Goal: Share content: Share content

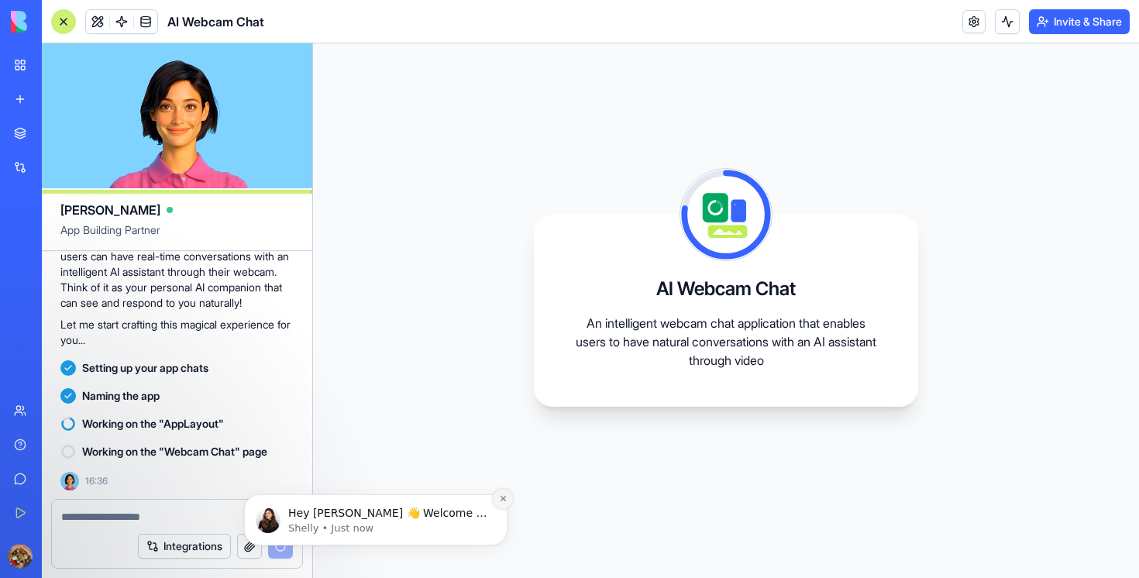
click at [502, 500] on icon "Dismiss notification" at bounding box center [502, 498] width 5 height 5
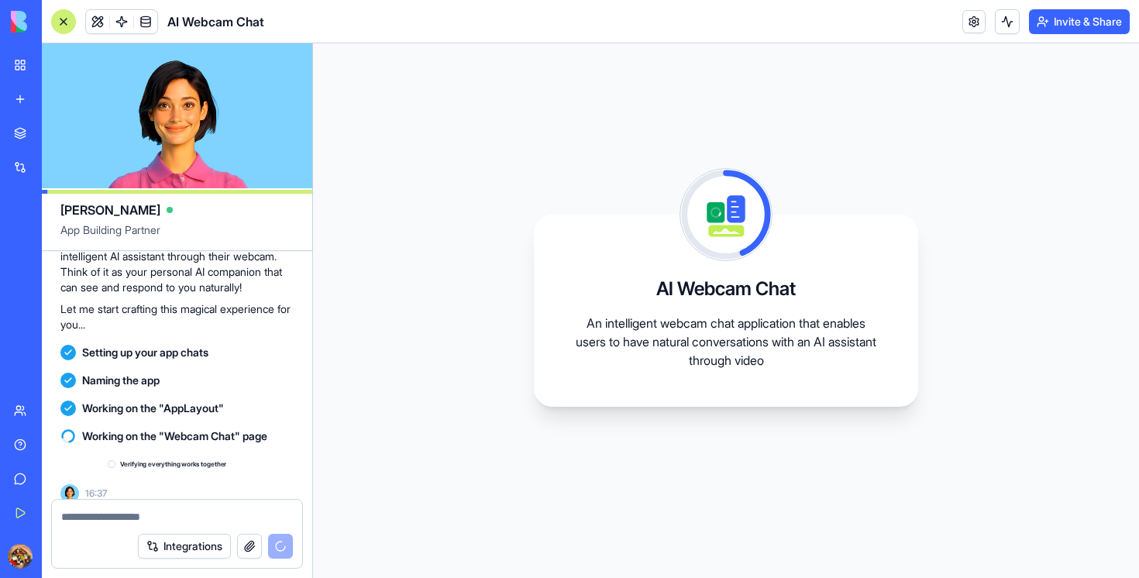
scroll to position [216, 0]
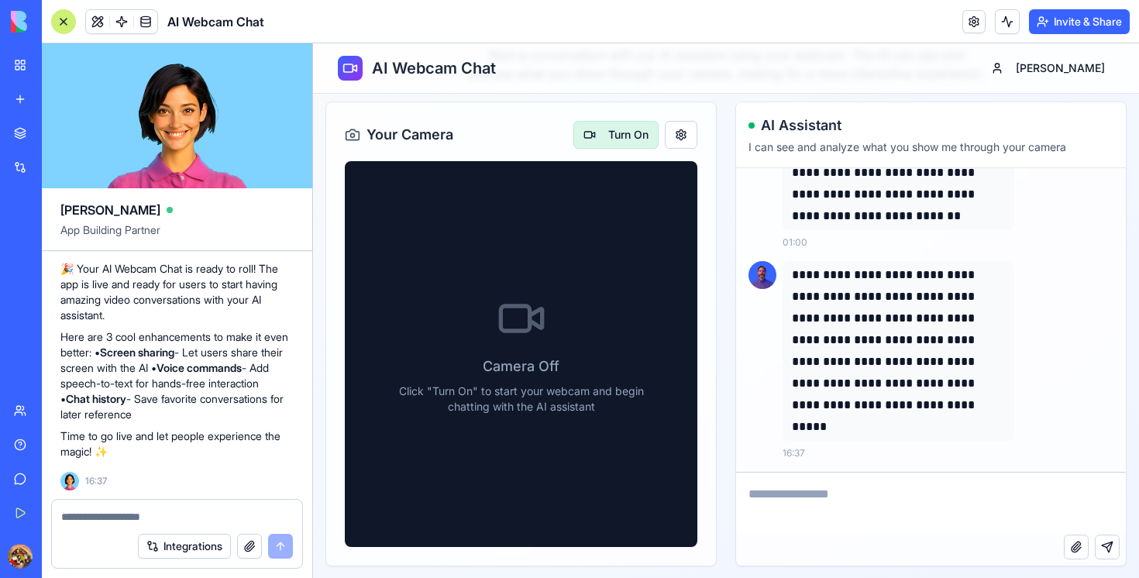
scroll to position [94, 0]
click at [611, 146] on button "Turn On" at bounding box center [615, 136] width 85 height 28
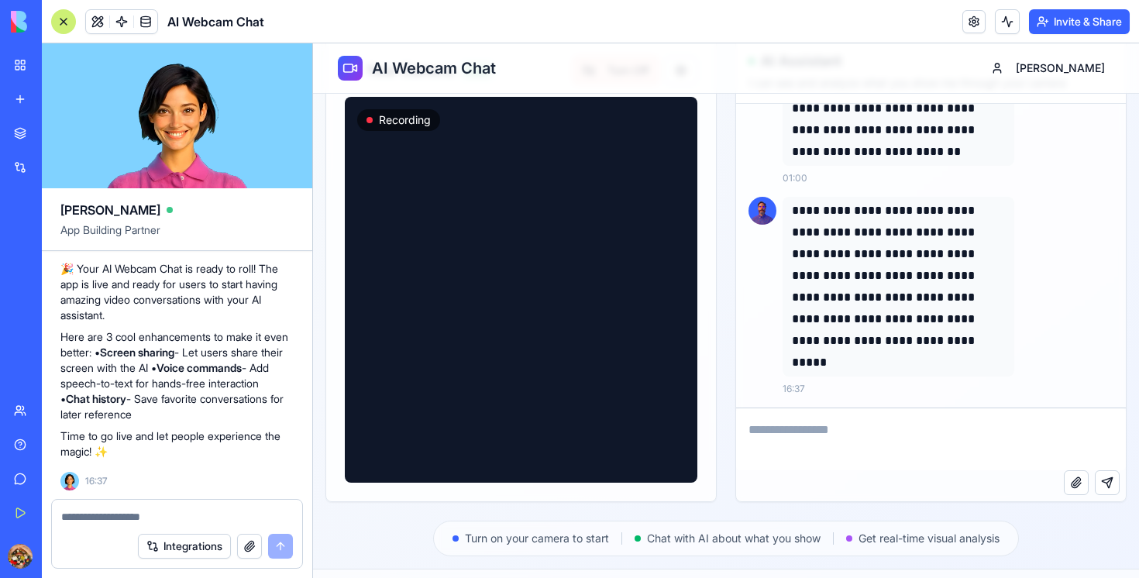
scroll to position [191, 0]
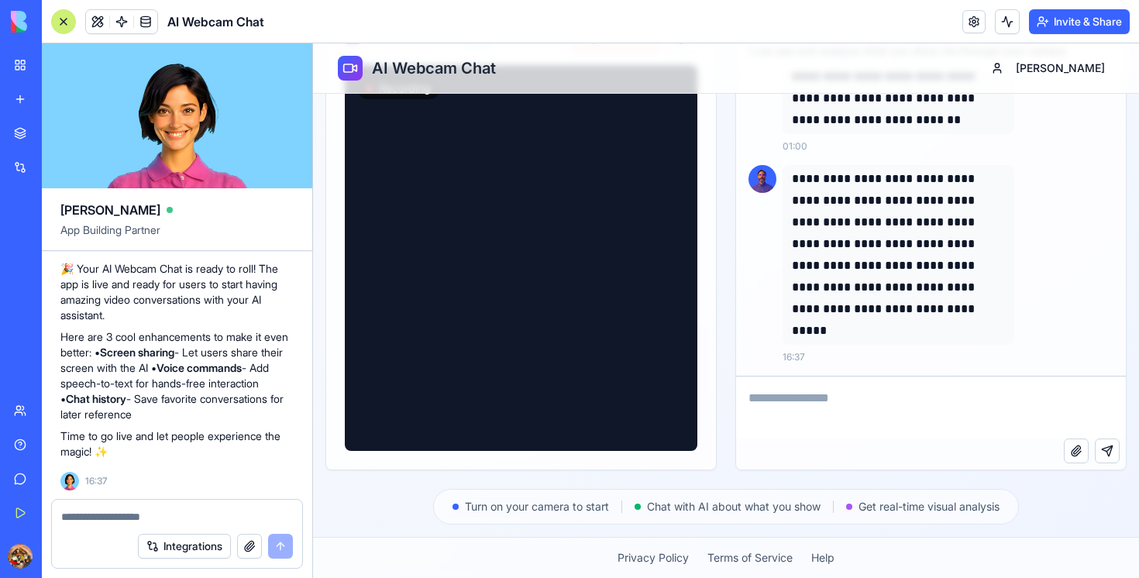
click at [900, 418] on textarea at bounding box center [931, 408] width 390 height 62
type textarea "******"
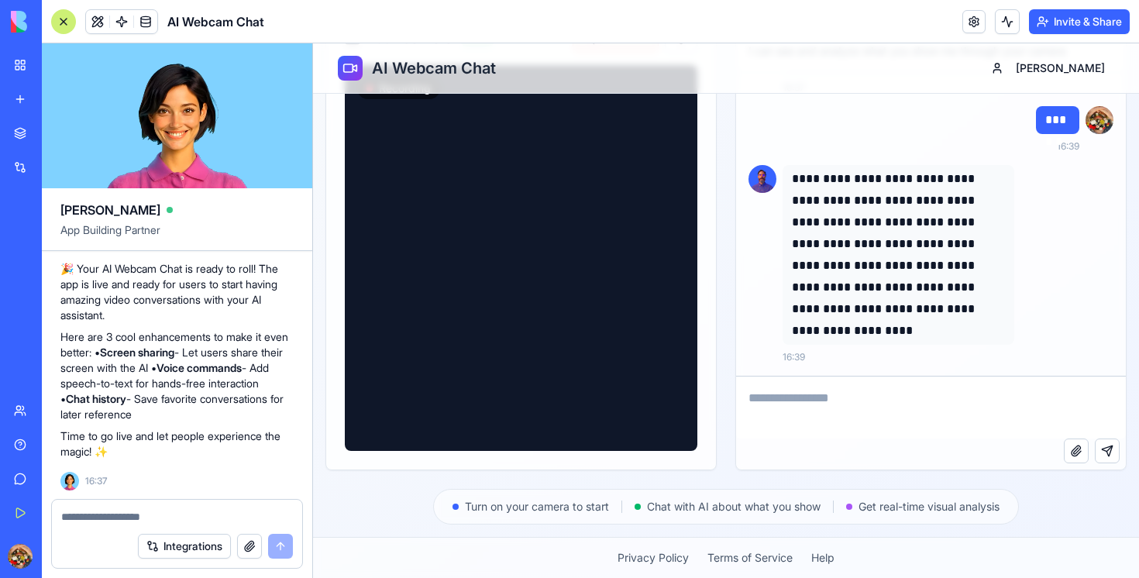
click at [576, 504] on span "Turn on your camera to start" at bounding box center [537, 506] width 144 height 15
click at [708, 503] on span "Chat with AI about what you show" at bounding box center [734, 506] width 174 height 15
click at [883, 499] on span "Get real-time visual analysis" at bounding box center [929, 506] width 141 height 15
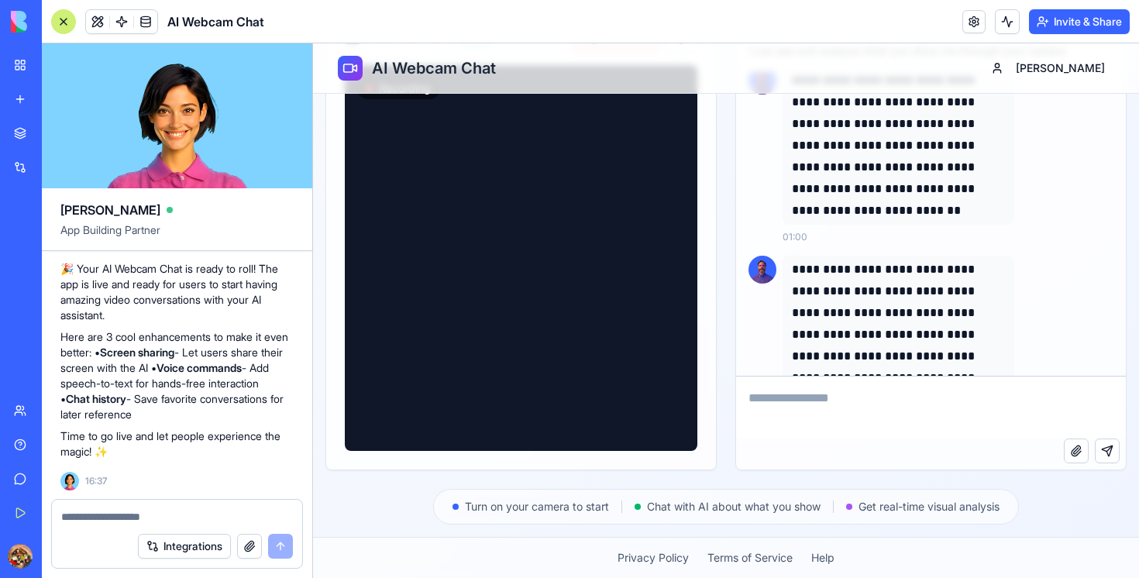
click at [115, 513] on textarea at bounding box center [177, 516] width 232 height 15
type textarea "*"
type textarea "**********"
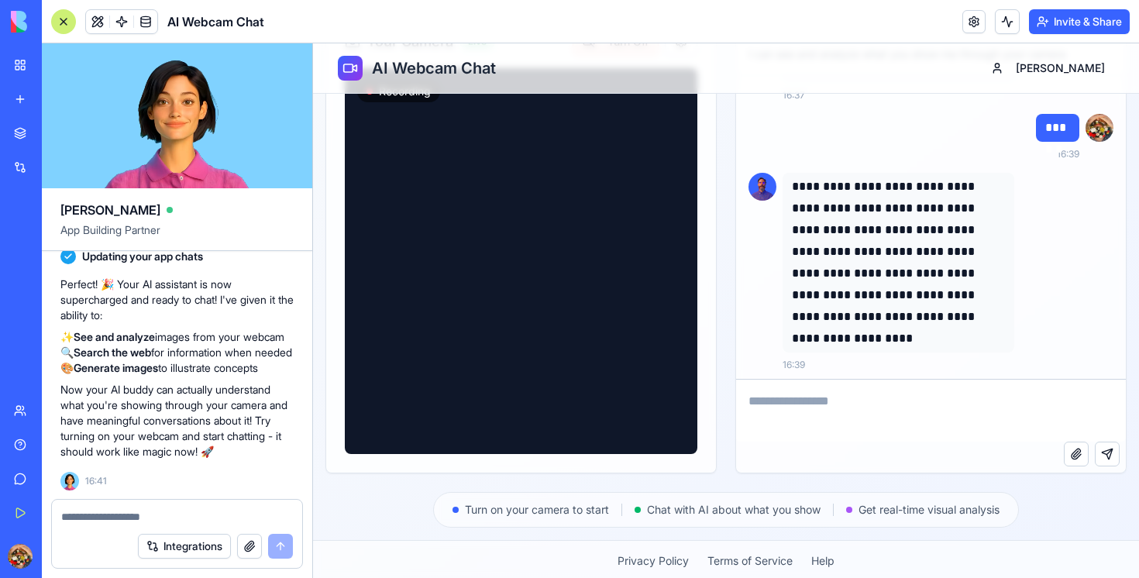
scroll to position [378, 0]
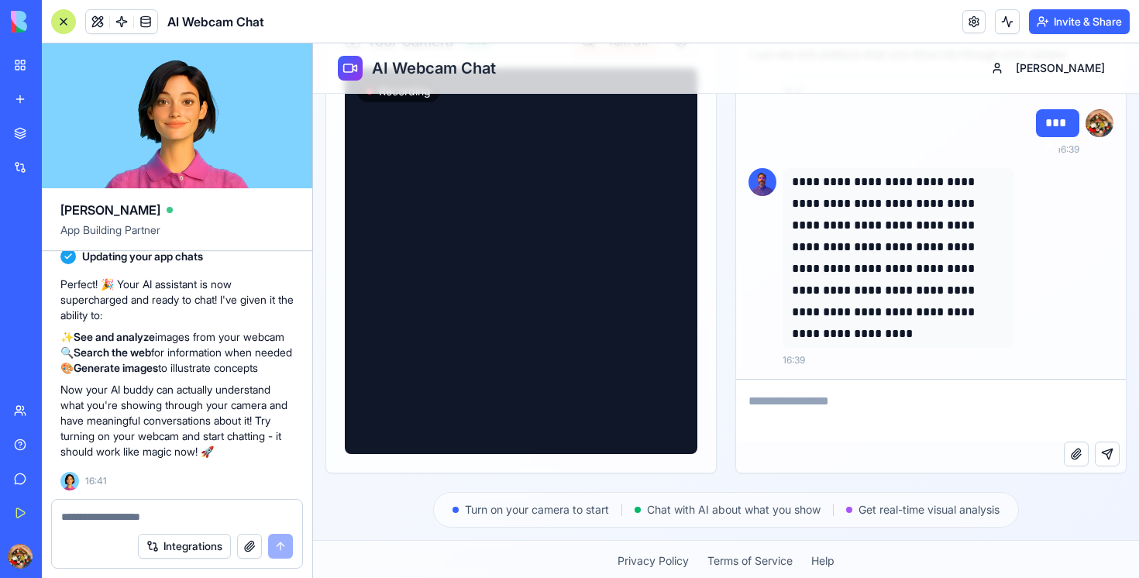
click at [811, 408] on textarea at bounding box center [931, 411] width 390 height 62
type textarea "******"
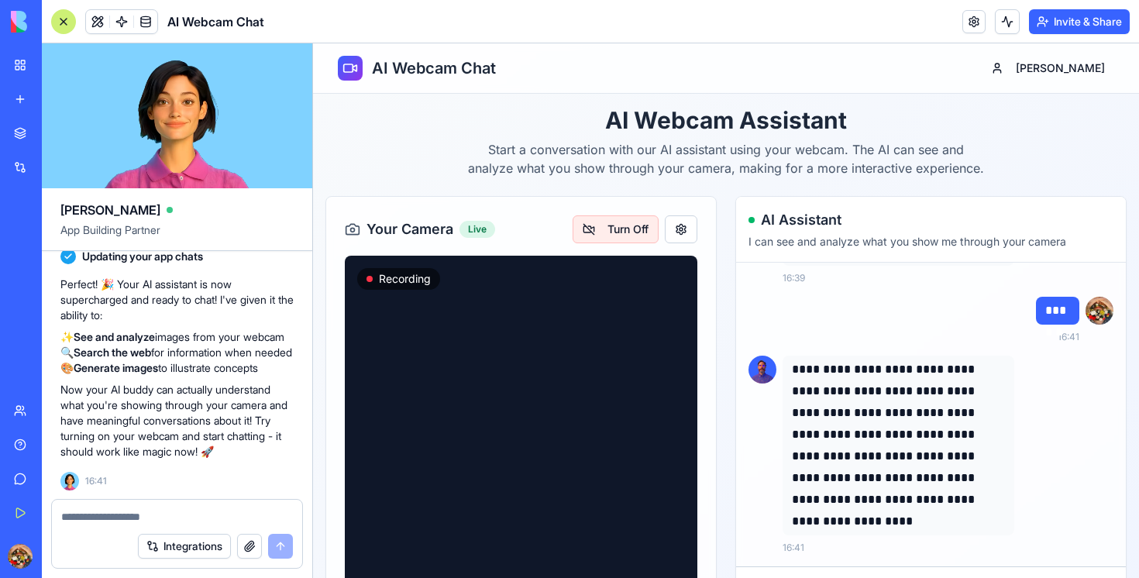
scroll to position [920, 0]
click at [778, 124] on h1 "AI Webcam Assistant" at bounding box center [725, 120] width 801 height 28
click at [480, 77] on h1 "AI Webcam Chat" at bounding box center [434, 68] width 124 height 22
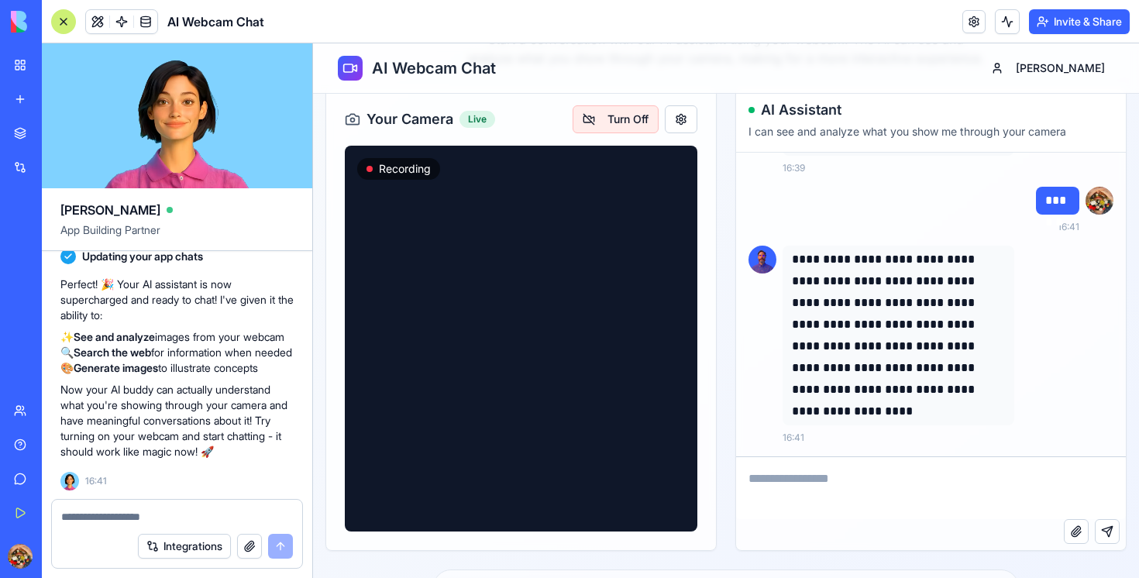
scroll to position [191, 0]
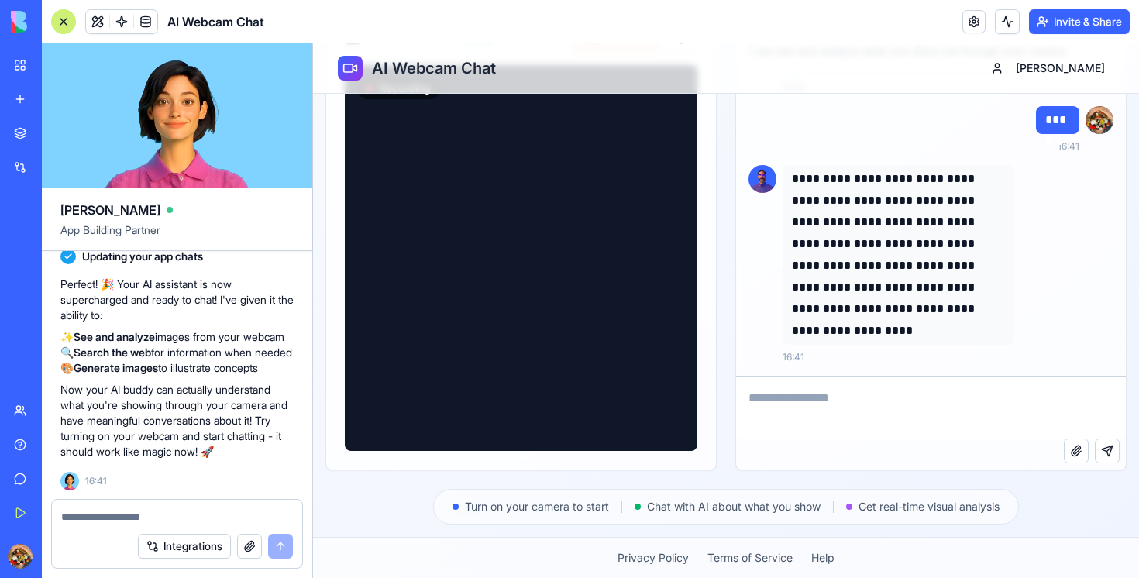
click at [1064, 16] on button "Invite & Share" at bounding box center [1079, 21] width 101 height 25
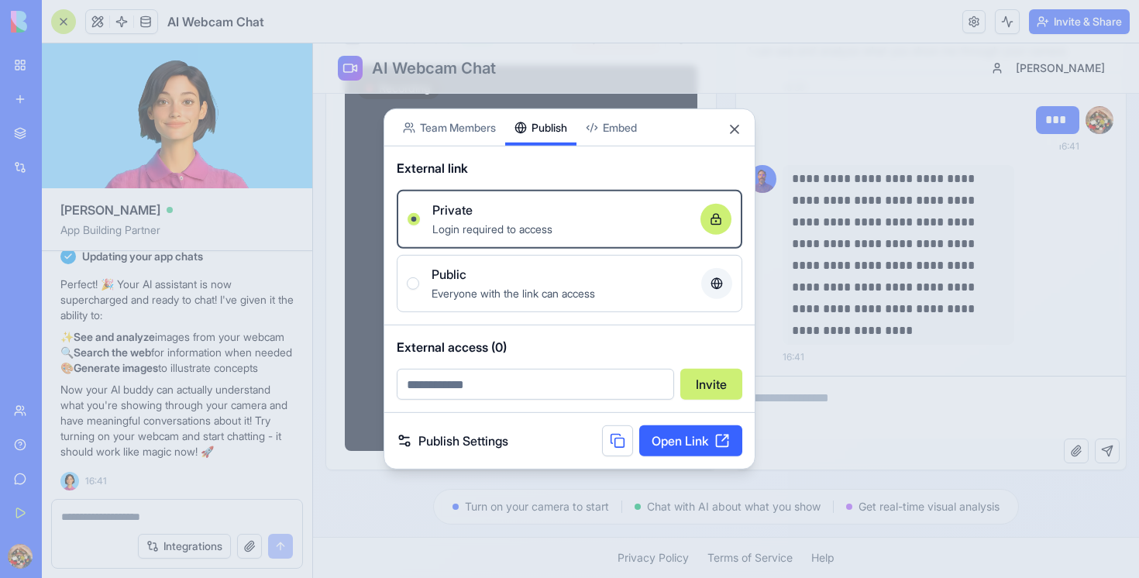
click at [545, 150] on div "Share App Team Members Publish Embed External link Private Login required to ac…" at bounding box center [570, 288] width 372 height 361
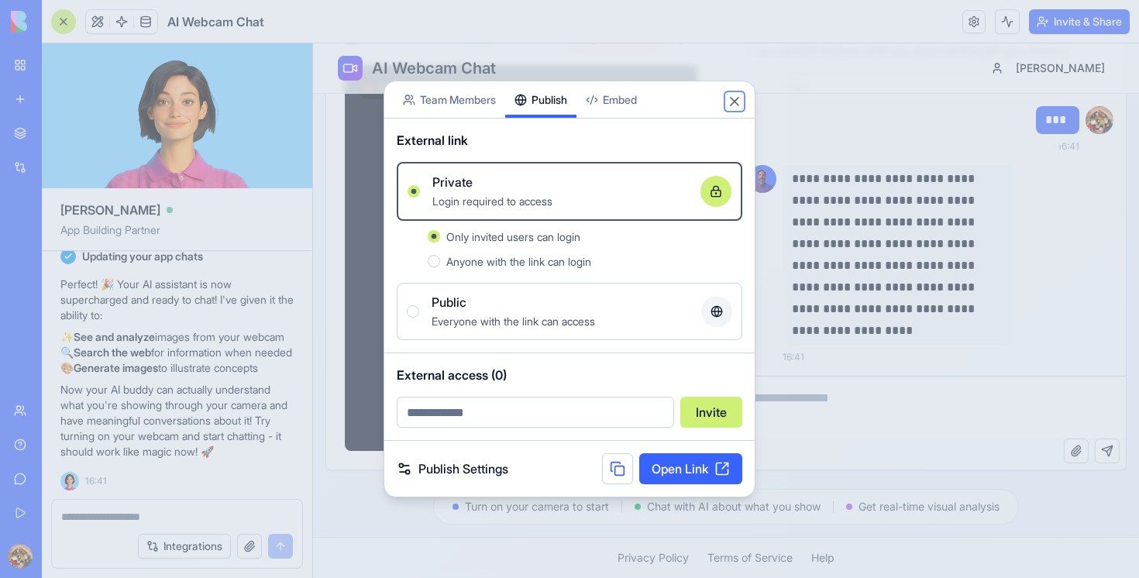
click at [739, 106] on button "Close" at bounding box center [734, 101] width 15 height 15
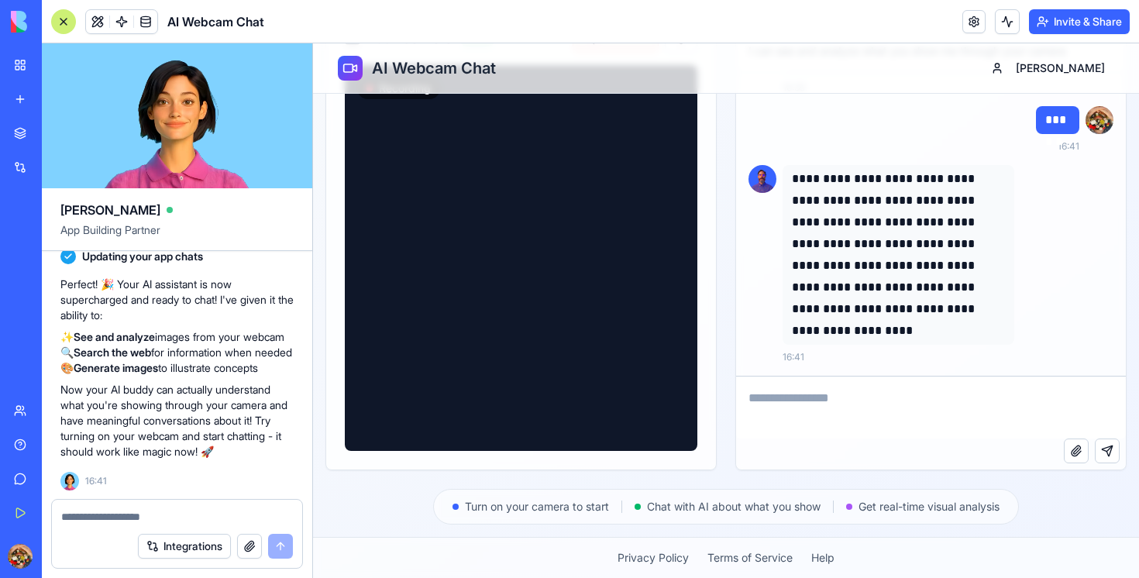
click at [1048, 27] on button "Invite & Share" at bounding box center [1079, 21] width 101 height 25
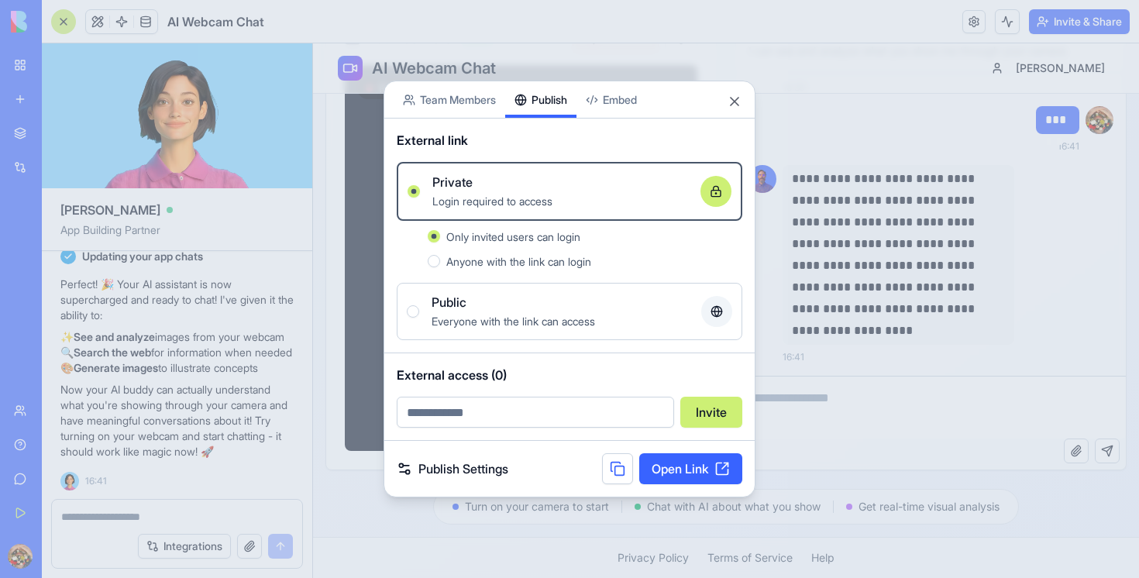
click at [681, 466] on link "Open Link" at bounding box center [690, 468] width 103 height 31
click at [744, 96] on div "Share App Team Members Publish Embed" at bounding box center [569, 99] width 370 height 37
click at [744, 98] on div "Share App Team Members Publish Embed" at bounding box center [569, 99] width 370 height 37
click at [755, 97] on div "Share App Team Members Publish Embed External link Private Login required to ac…" at bounding box center [570, 289] width 372 height 417
click at [739, 95] on button "Close" at bounding box center [734, 101] width 15 height 15
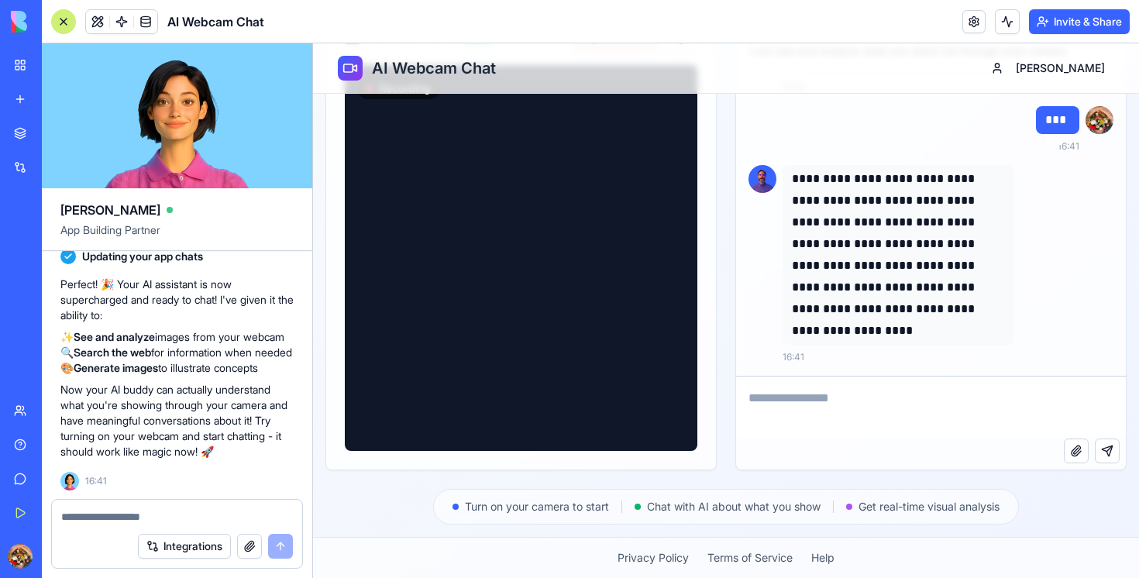
click at [179, 511] on textarea at bounding box center [177, 516] width 232 height 15
type textarea "**********"
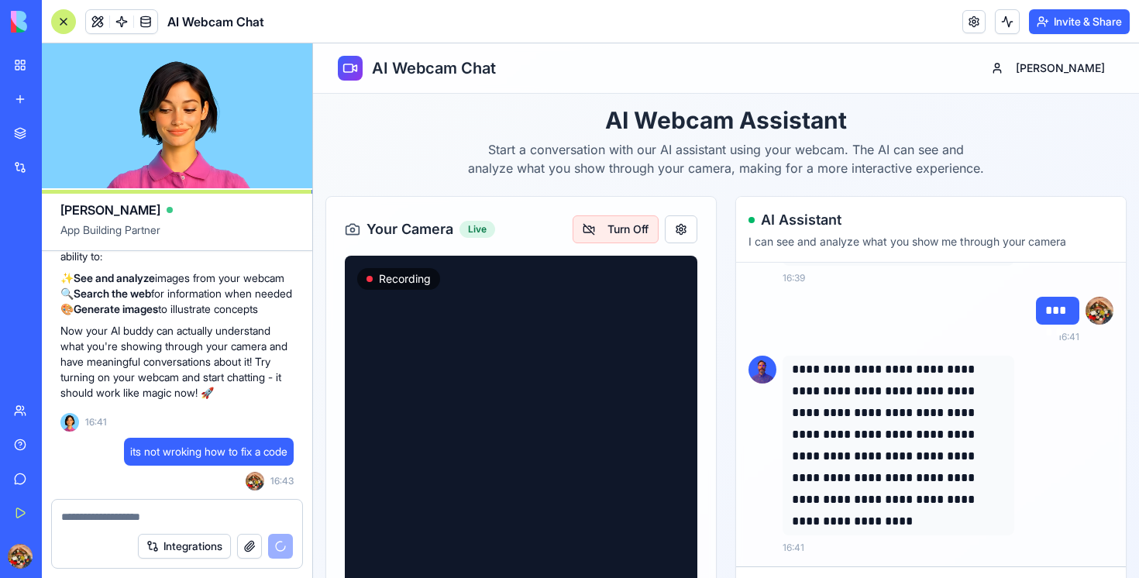
scroll to position [1053, 0]
